Goal: Task Accomplishment & Management: Complete application form

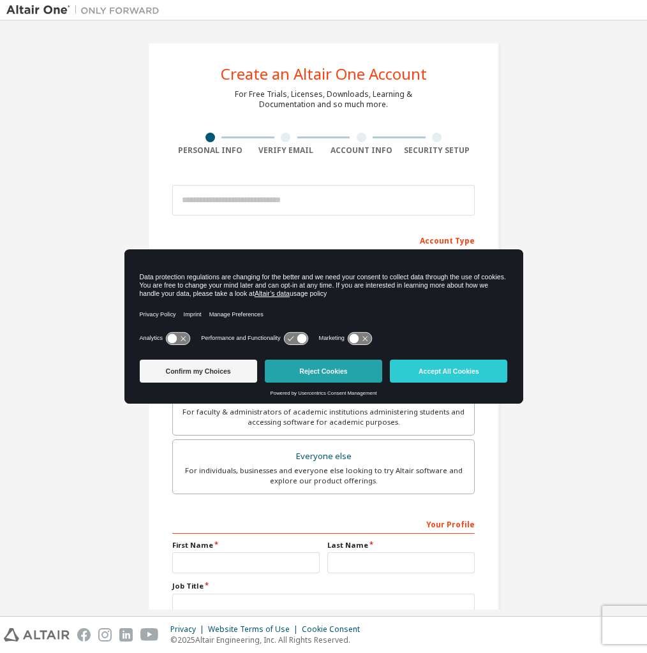
click at [318, 362] on button "Reject Cookies" at bounding box center [323, 371] width 117 height 23
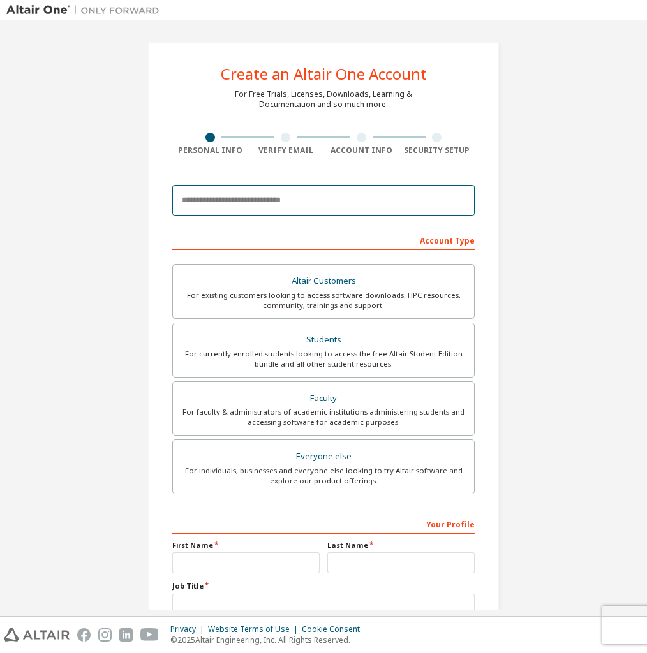
click at [243, 200] on input "email" at bounding box center [323, 200] width 302 height 31
type input "**********"
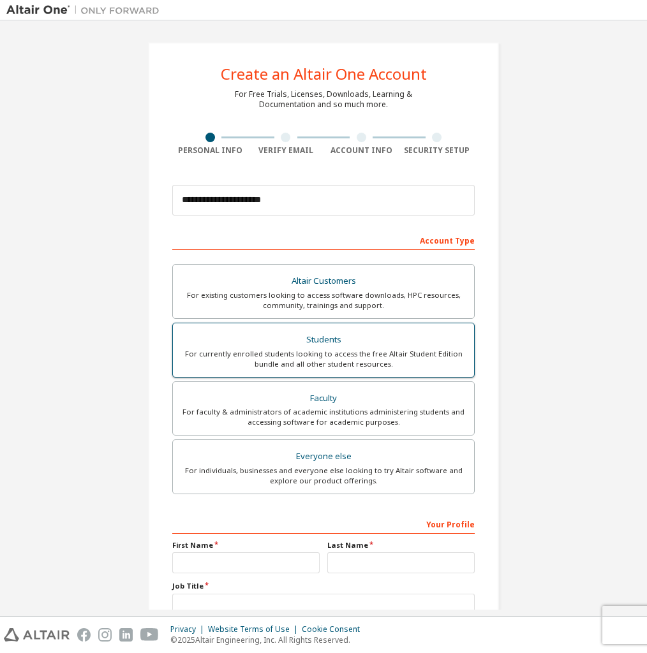
click at [310, 363] on div "For currently enrolled students looking to access the free Altair Student Editi…" at bounding box center [324, 359] width 286 height 20
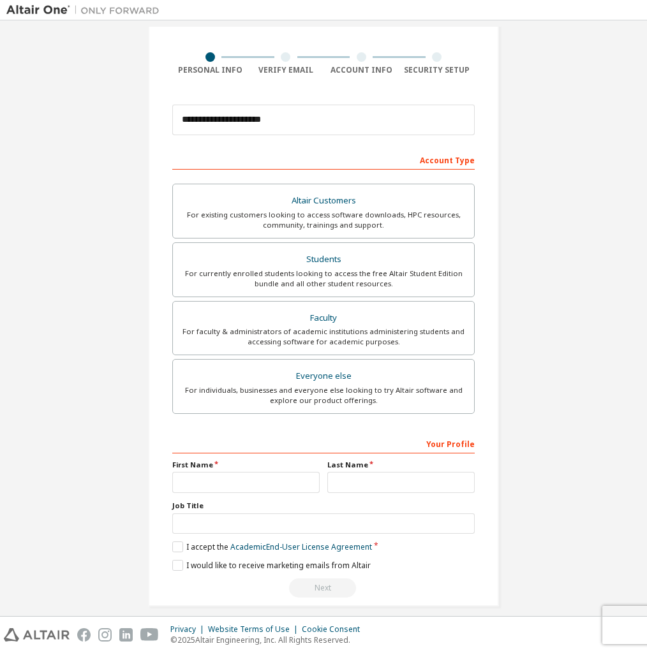
scroll to position [93, 0]
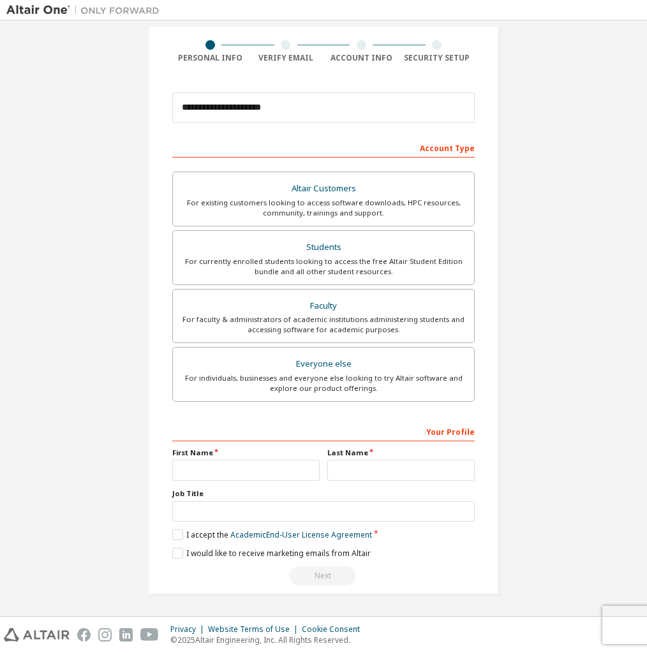
click at [251, 456] on label "First Name" at bounding box center [245, 453] width 147 height 10
click at [251, 466] on input "text" at bounding box center [245, 470] width 147 height 21
type input "*****"
click at [358, 470] on input "text" at bounding box center [400, 470] width 147 height 21
type input "******"
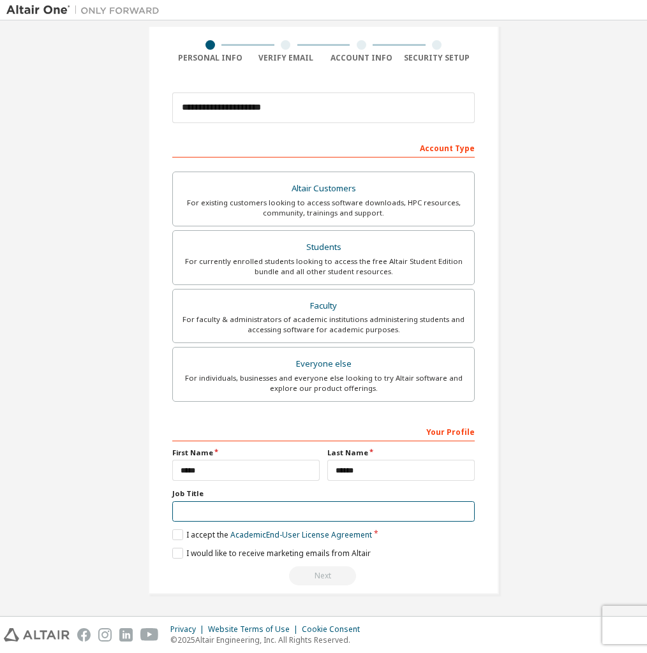
click at [323, 504] on input "text" at bounding box center [323, 512] width 302 height 21
click at [177, 535] on label "I accept the Academic End-User License Agreement" at bounding box center [272, 535] width 200 height 11
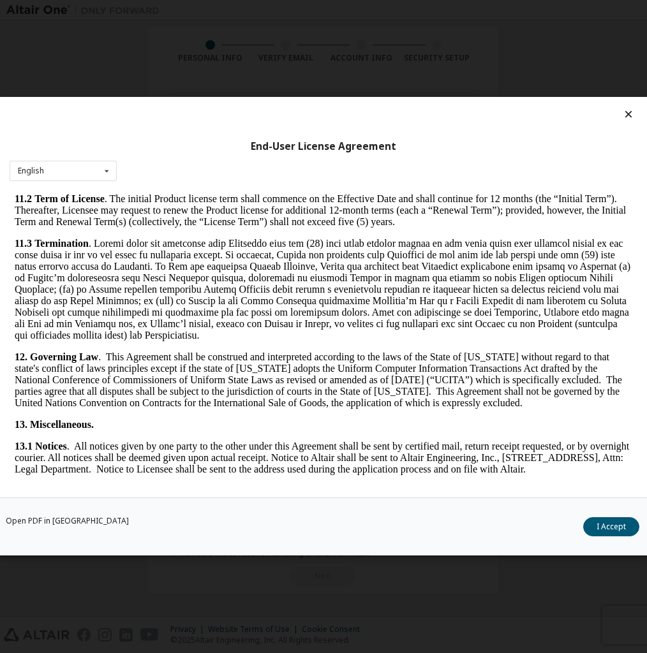
scroll to position [2087, 0]
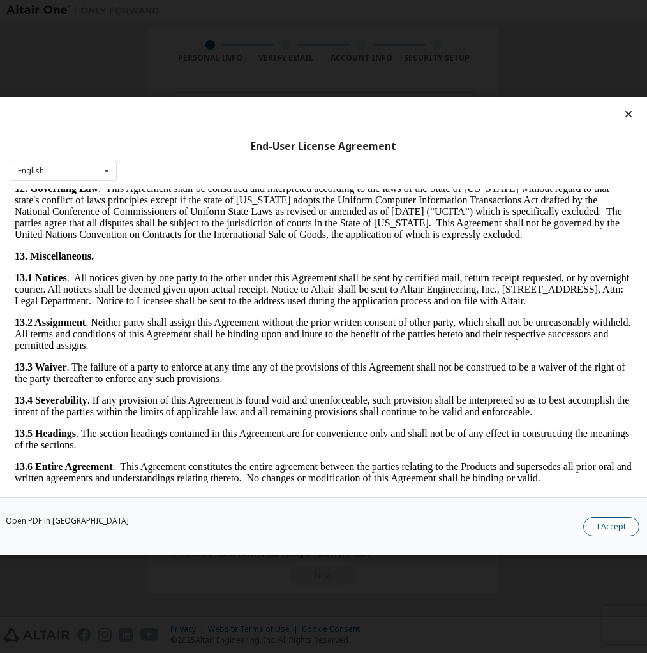
click at [614, 528] on button "I Accept" at bounding box center [611, 527] width 56 height 19
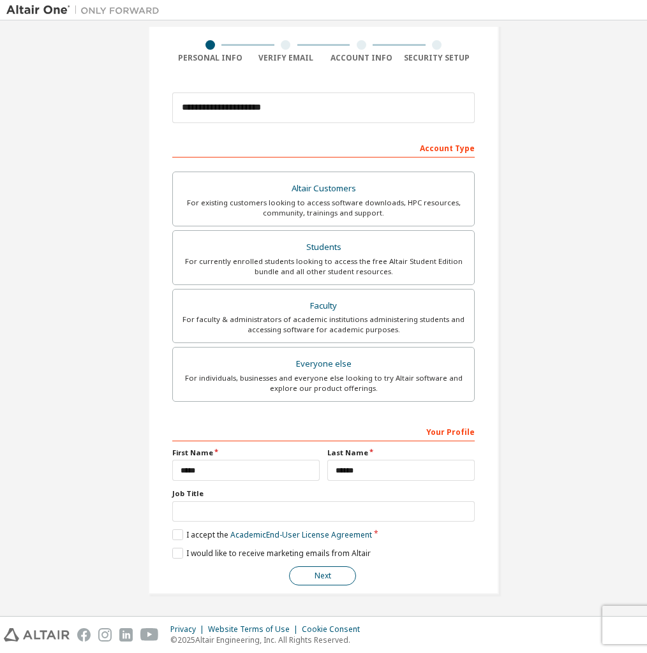
click at [317, 576] on button "Next" at bounding box center [322, 576] width 67 height 19
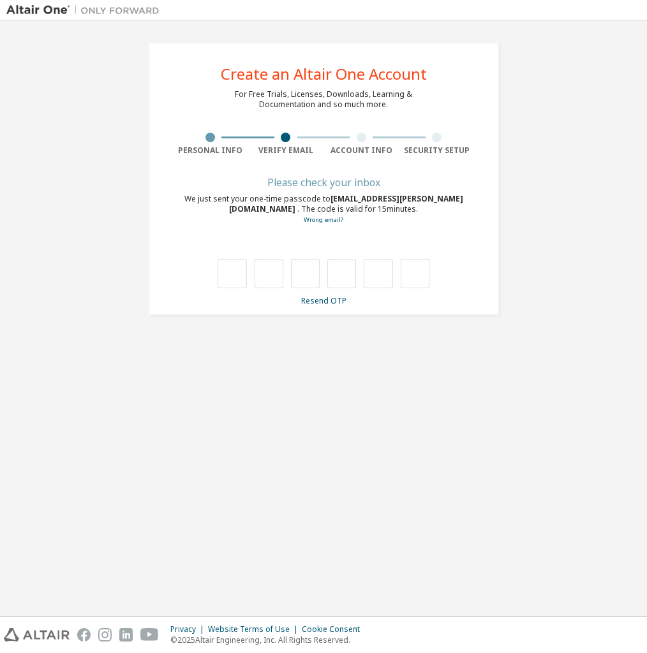
scroll to position [0, 0]
click at [227, 278] on input "text" at bounding box center [232, 273] width 29 height 29
type input "*"
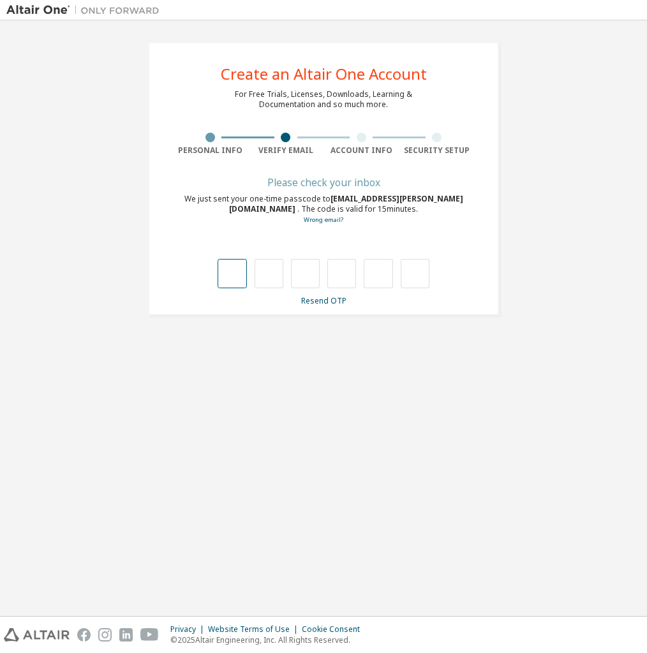
type input "*"
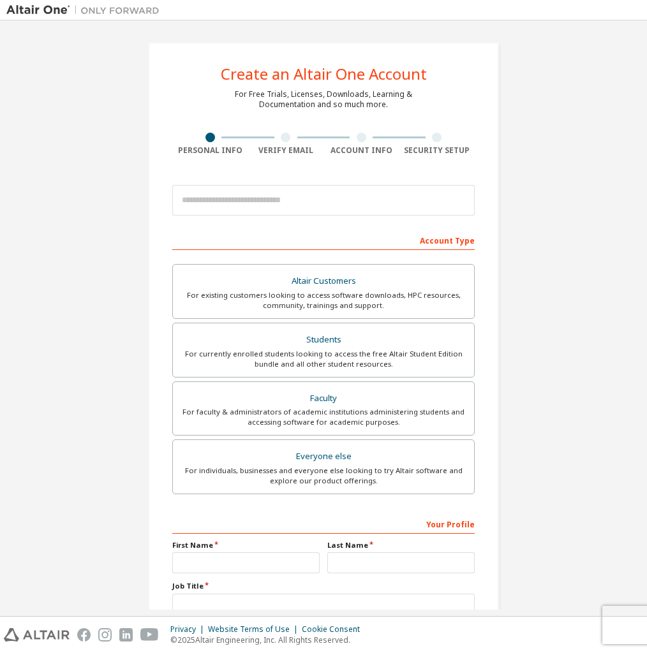
click at [43, 10] on img at bounding box center [86, 10] width 160 height 13
